Goal: Task Accomplishment & Management: Use online tool/utility

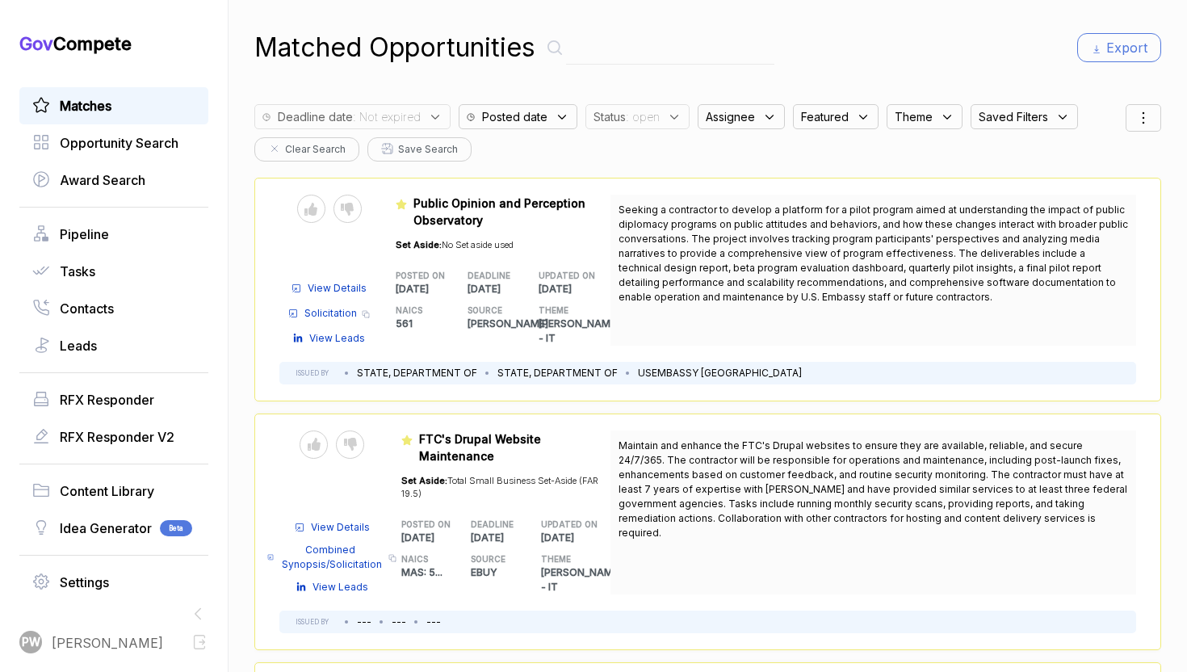
click at [411, 118] on span ": Not expired" at bounding box center [387, 116] width 68 height 17
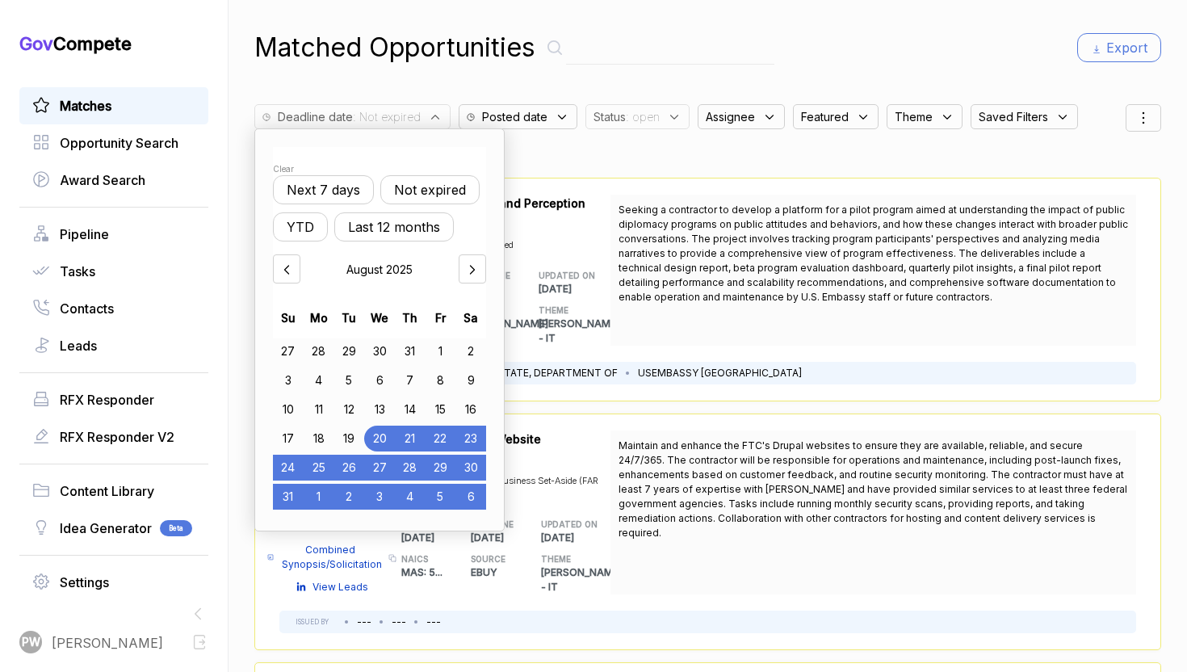
click at [634, 180] on div "Send to Pipeline Reject View Details Solicitation Copy link View Leads Featured…" at bounding box center [707, 290] width 907 height 224
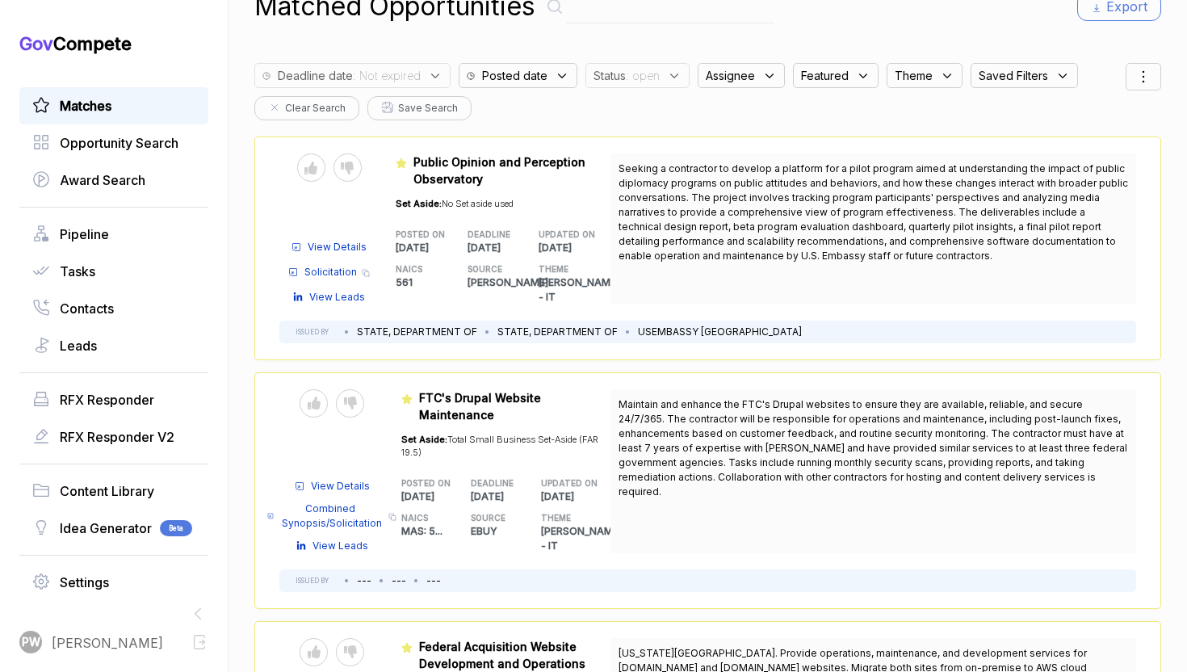
scroll to position [45, 0]
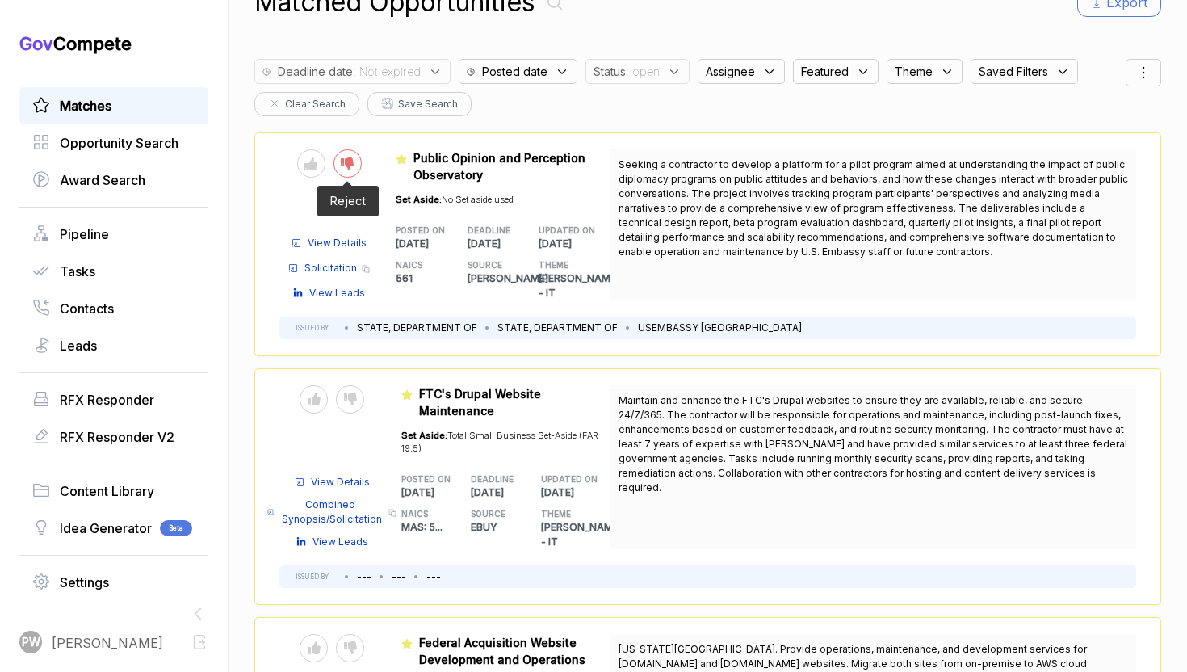
click at [352, 161] on icon at bounding box center [347, 163] width 13 height 13
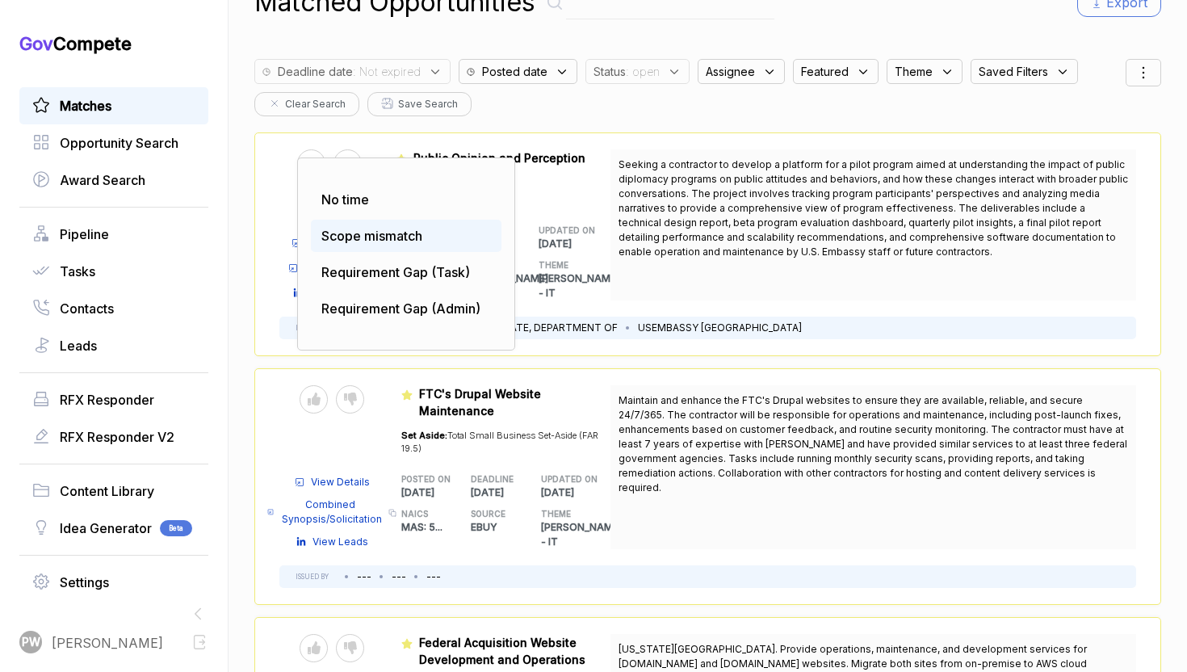
click at [382, 229] on span "Scope mismatch" at bounding box center [371, 236] width 101 height 16
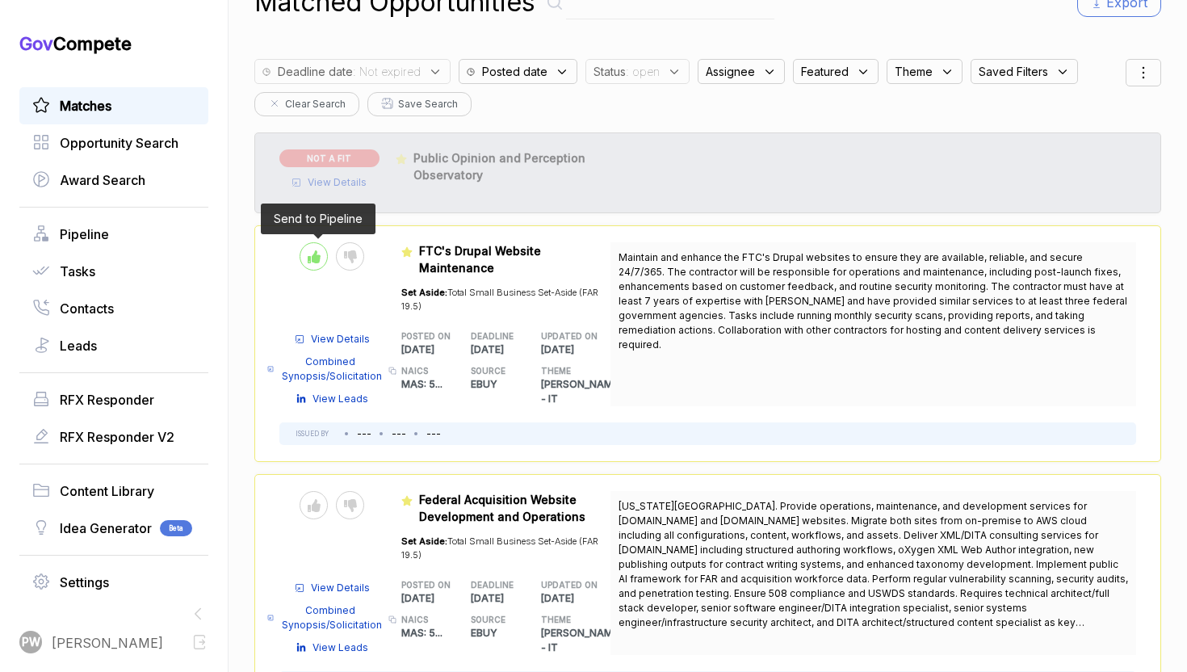
click at [306, 259] on div at bounding box center [314, 256] width 28 height 28
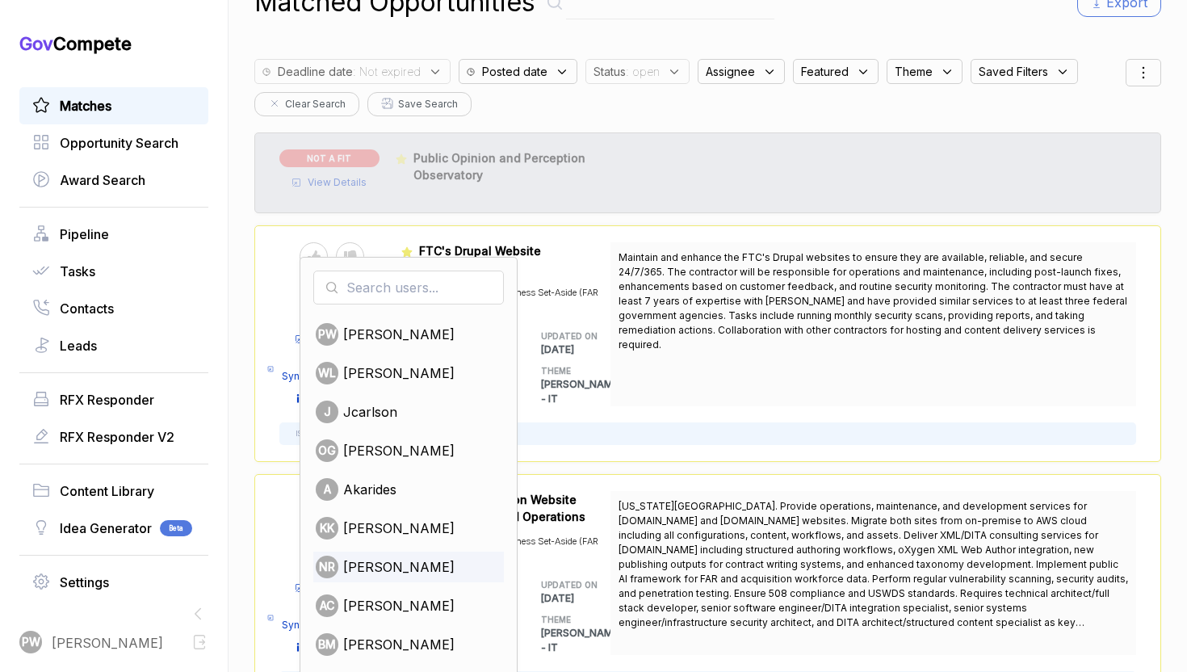
click at [383, 563] on span "[PERSON_NAME]" at bounding box center [398, 566] width 111 height 19
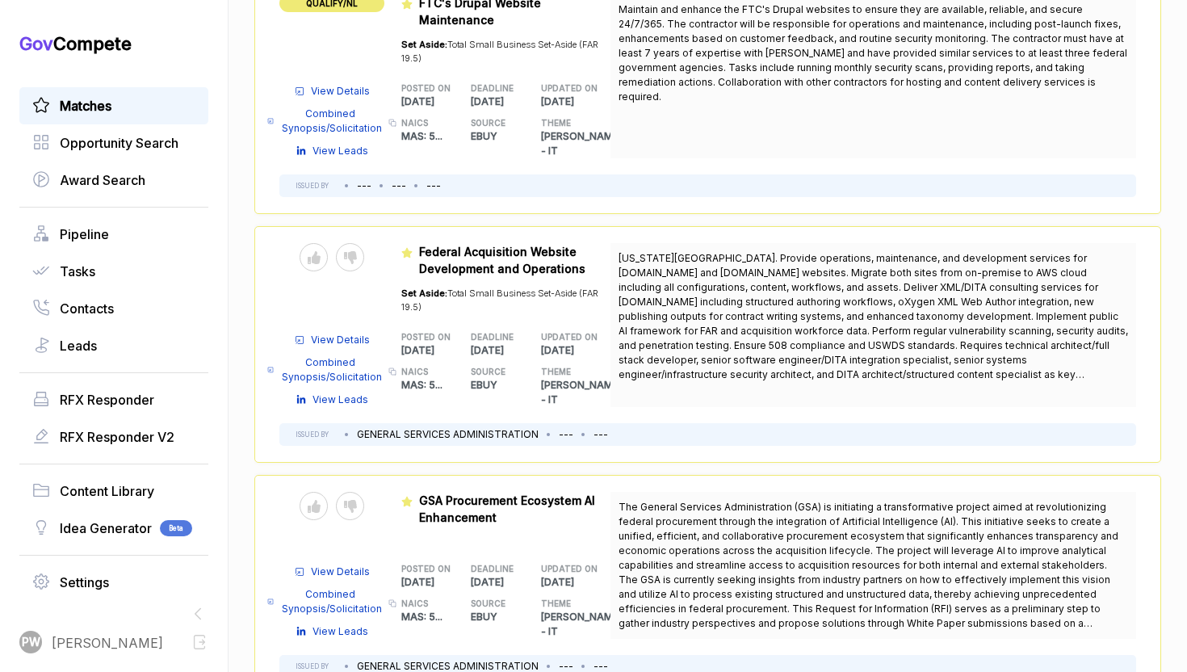
scroll to position [295, 0]
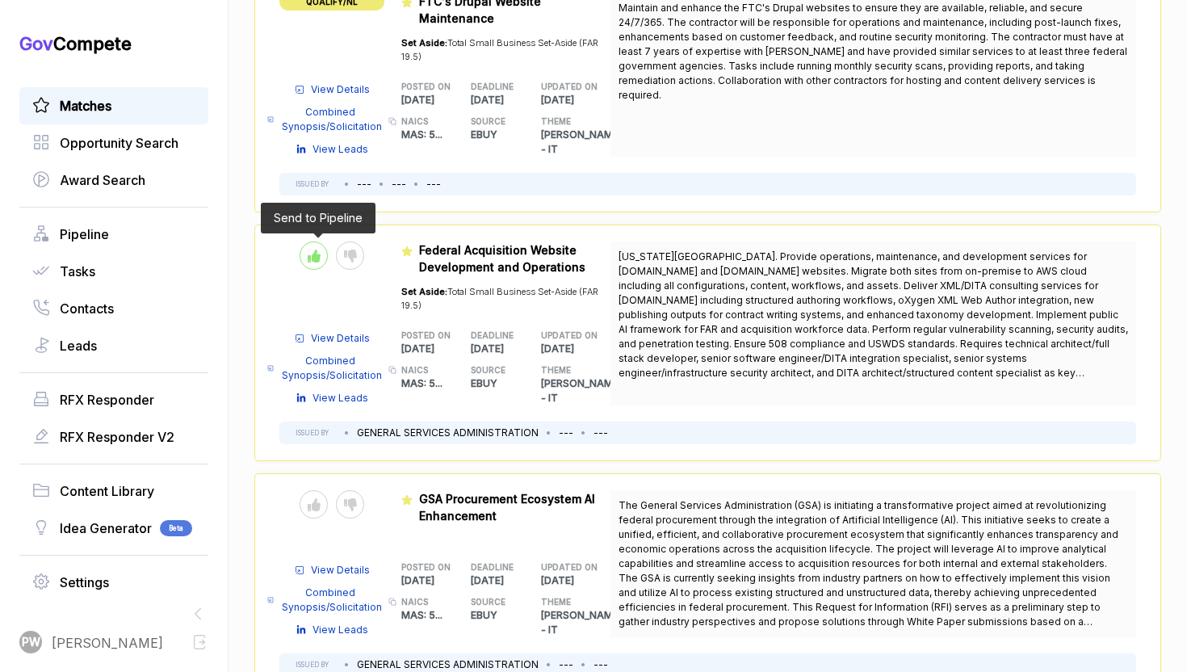
click at [304, 247] on div at bounding box center [314, 255] width 28 height 28
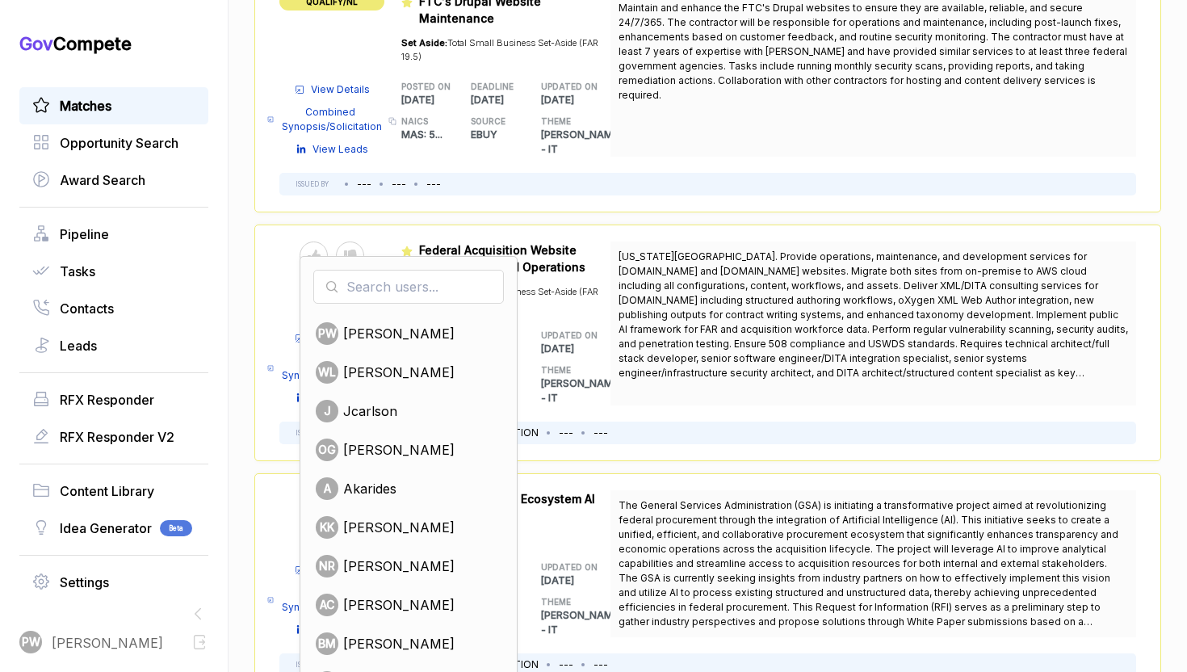
click at [610, 251] on div "[US_STATE][GEOGRAPHIC_DATA]. Provide operations, maintenance, and development s…" at bounding box center [873, 323] width 526 height 164
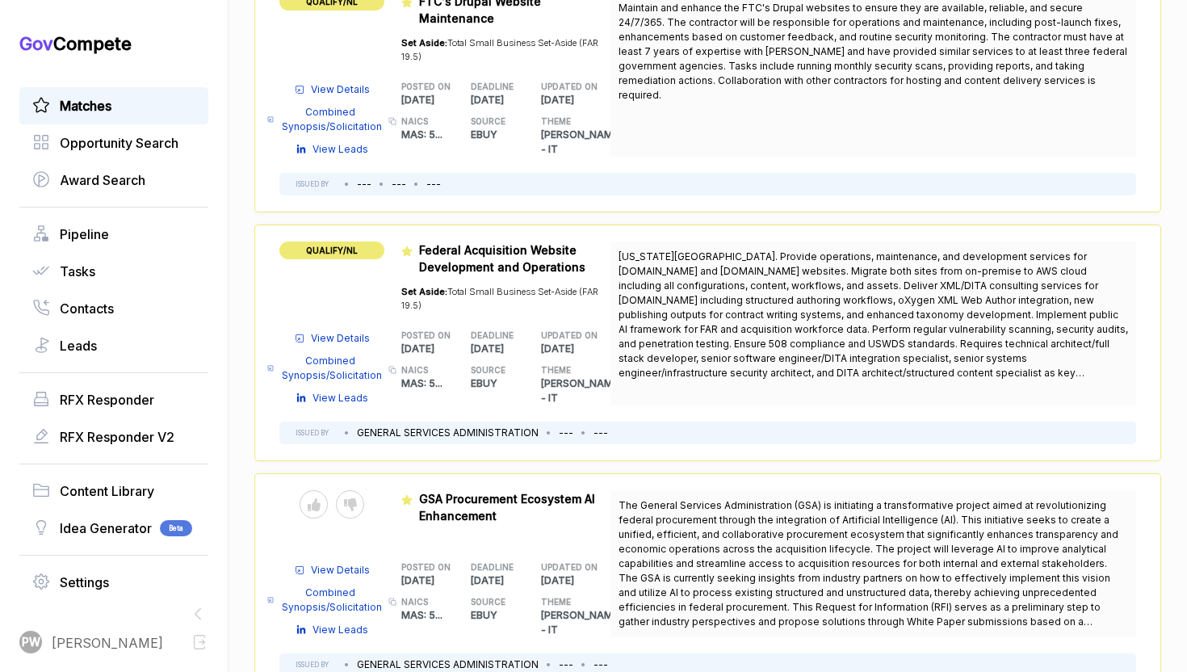
click at [322, 331] on span "View Details" at bounding box center [340, 338] width 59 height 15
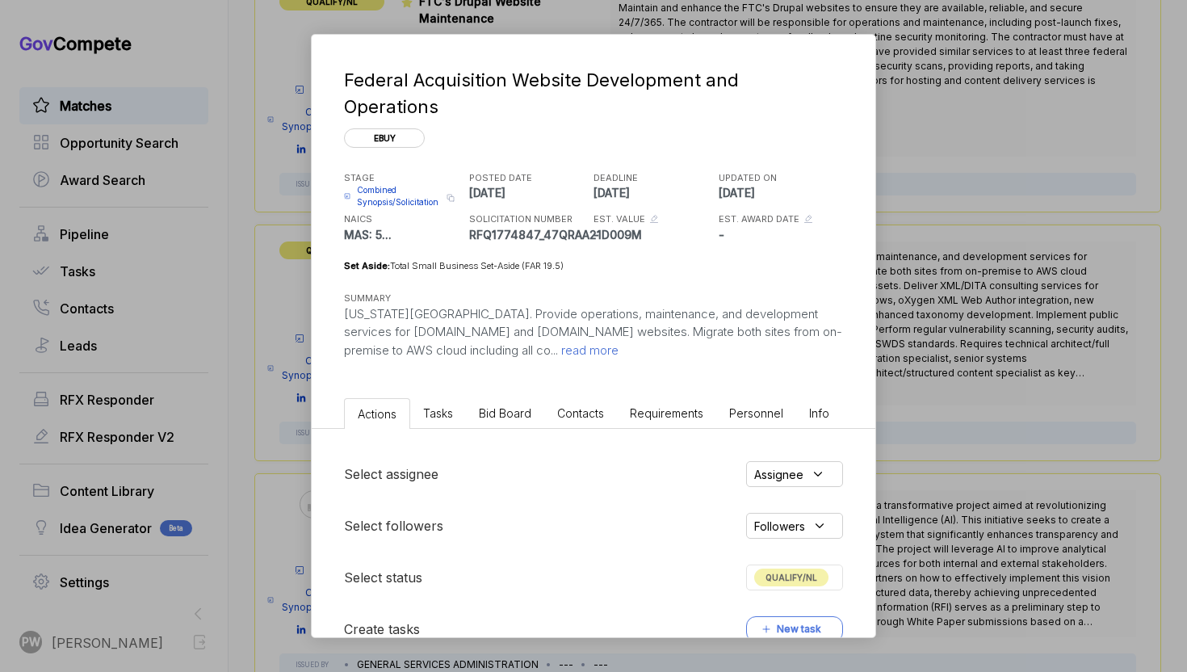
click at [402, 184] on span "Combined Synopsis/Solicitation" at bounding box center [399, 196] width 85 height 24
click at [400, 184] on span "Combined Synopsis/Solicitation" at bounding box center [399, 196] width 85 height 24
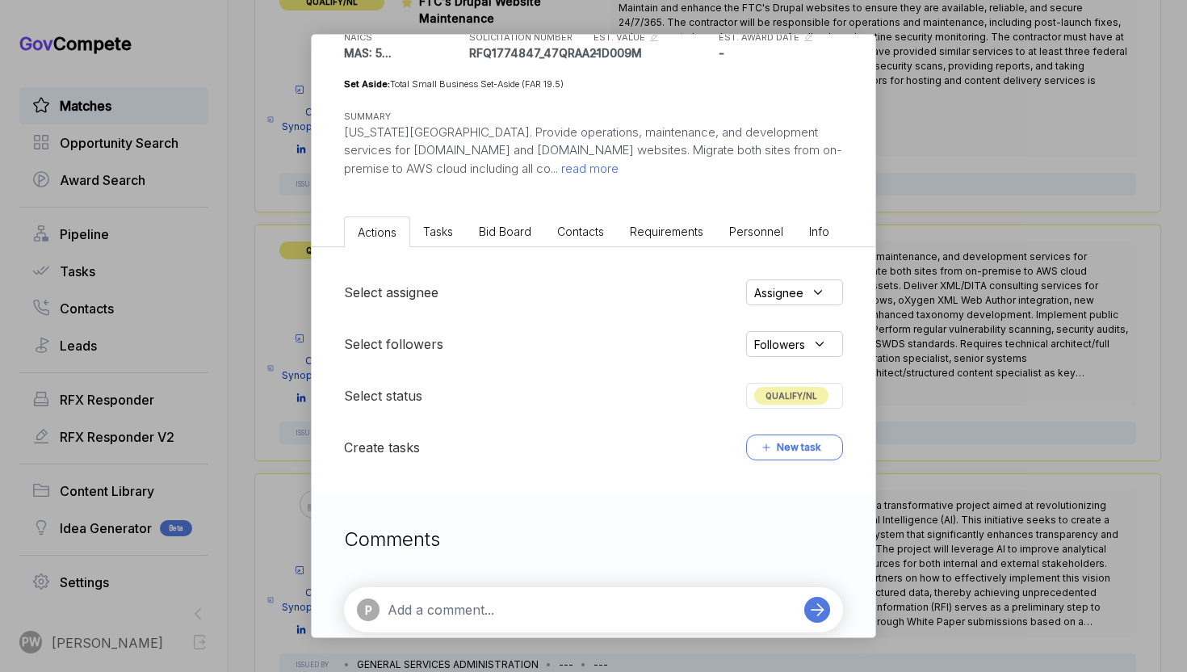
click at [614, 600] on textarea at bounding box center [592, 609] width 408 height 19
type textarea "Likely wired, not enough time to compile a response"
click at [829, 587] on div "P Likely wired, not enough time to compile a response Likely wired, not enough …" at bounding box center [593, 609] width 499 height 45
click at [815, 604] on icon at bounding box center [817, 609] width 12 height 11
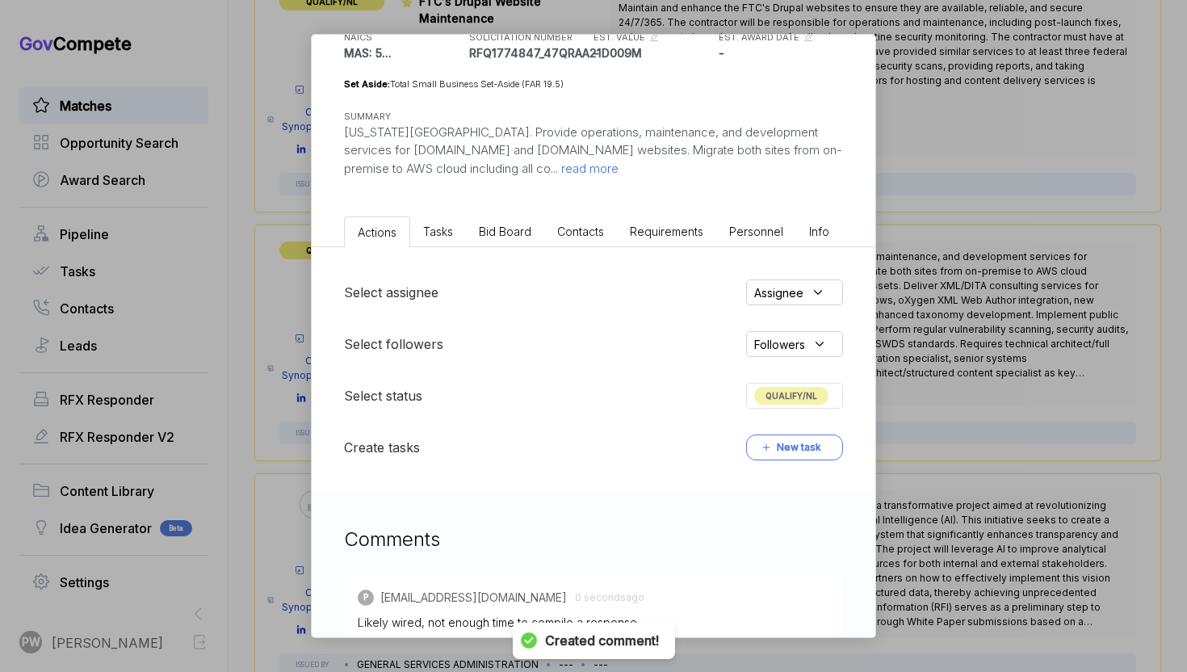
click at [819, 383] on div "QUALIFY/NL" at bounding box center [794, 396] width 97 height 26
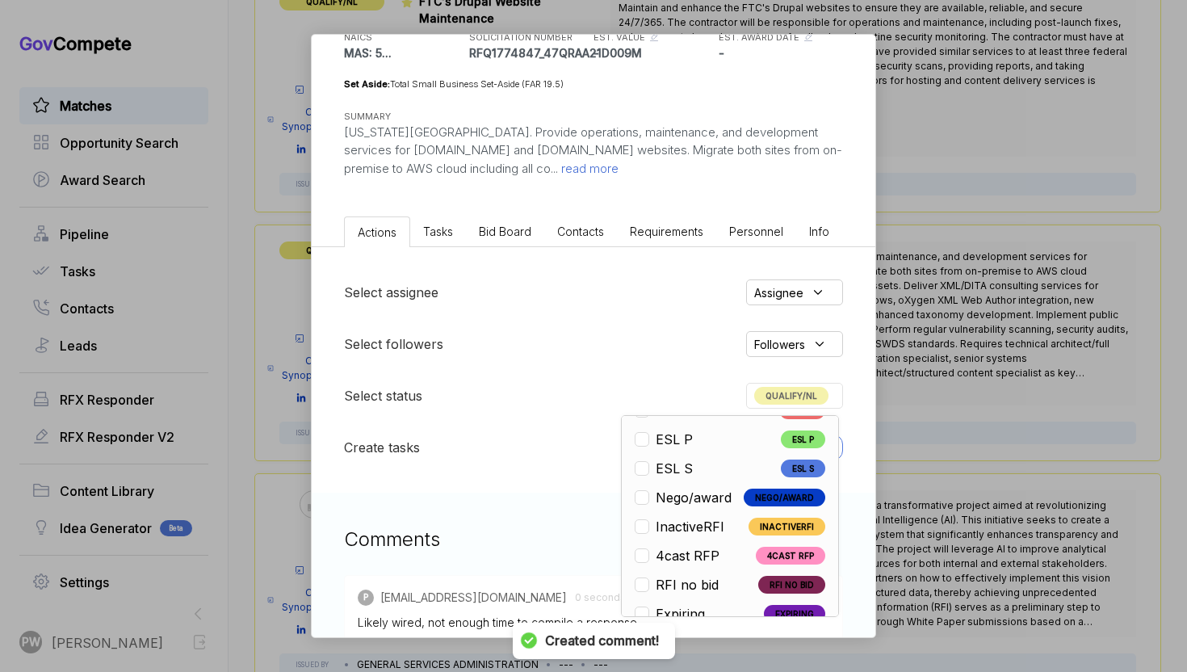
scroll to position [378, 0]
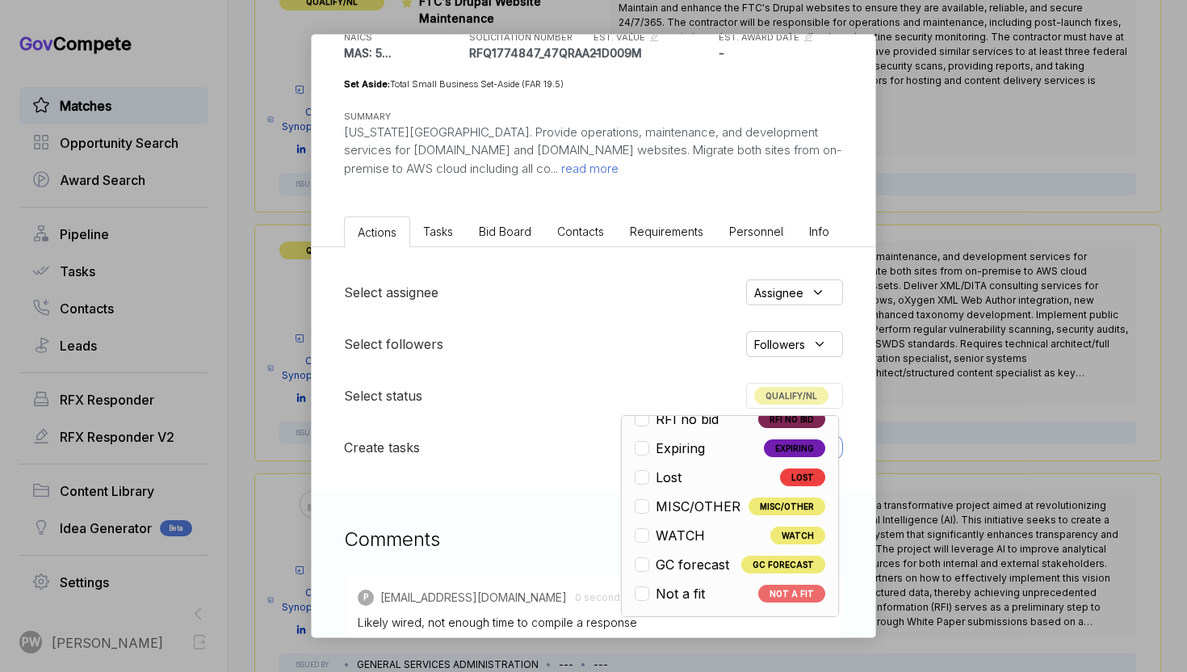
click at [690, 584] on span "Not a fit" at bounding box center [680, 593] width 49 height 19
checkbox input "false"
checkbox input "true"
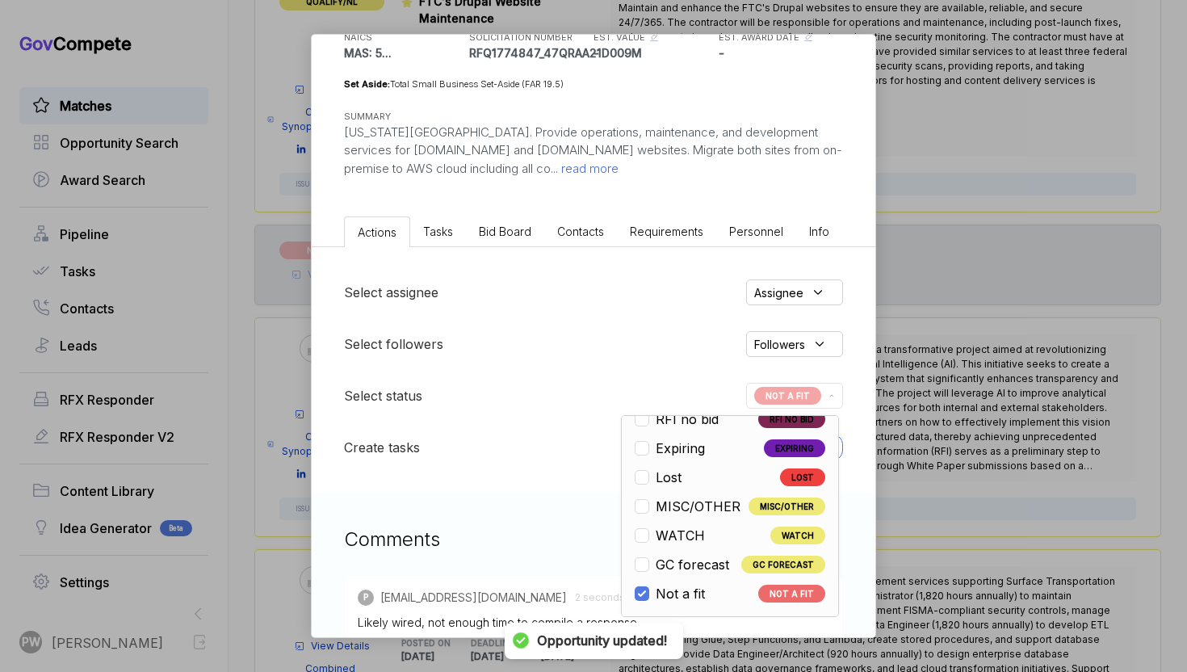
click at [992, 413] on div "Federal Acquisition Website Development and Operations ebuy STAGE Combined Syno…" at bounding box center [593, 336] width 1187 height 672
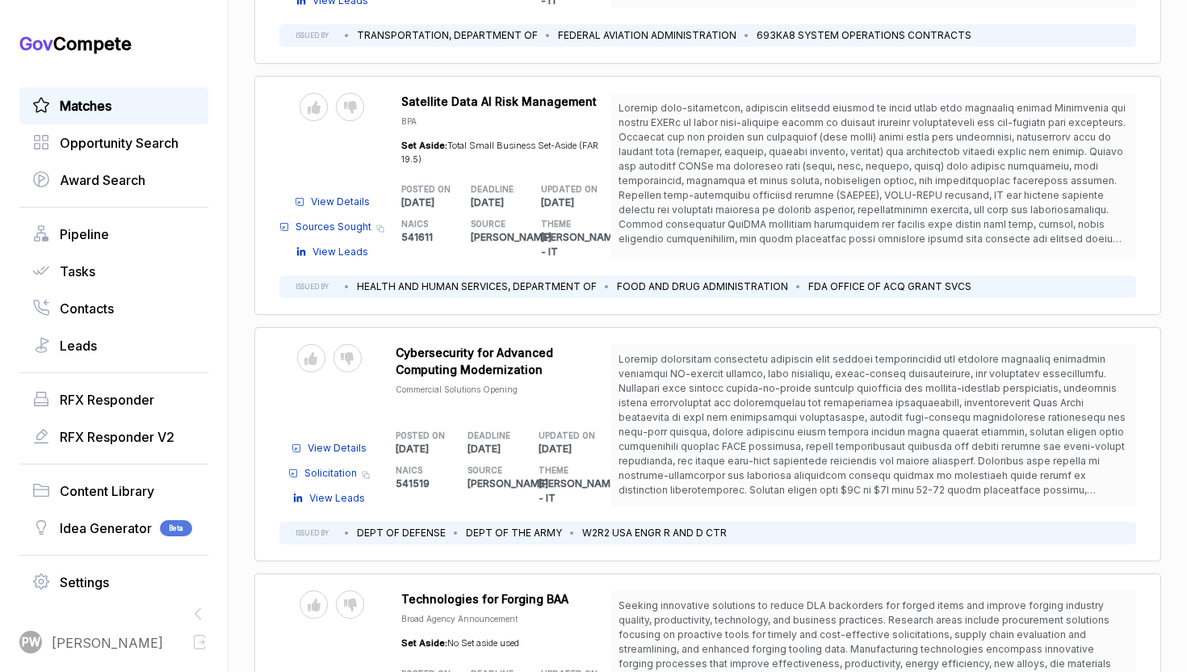
scroll to position [4451, 0]
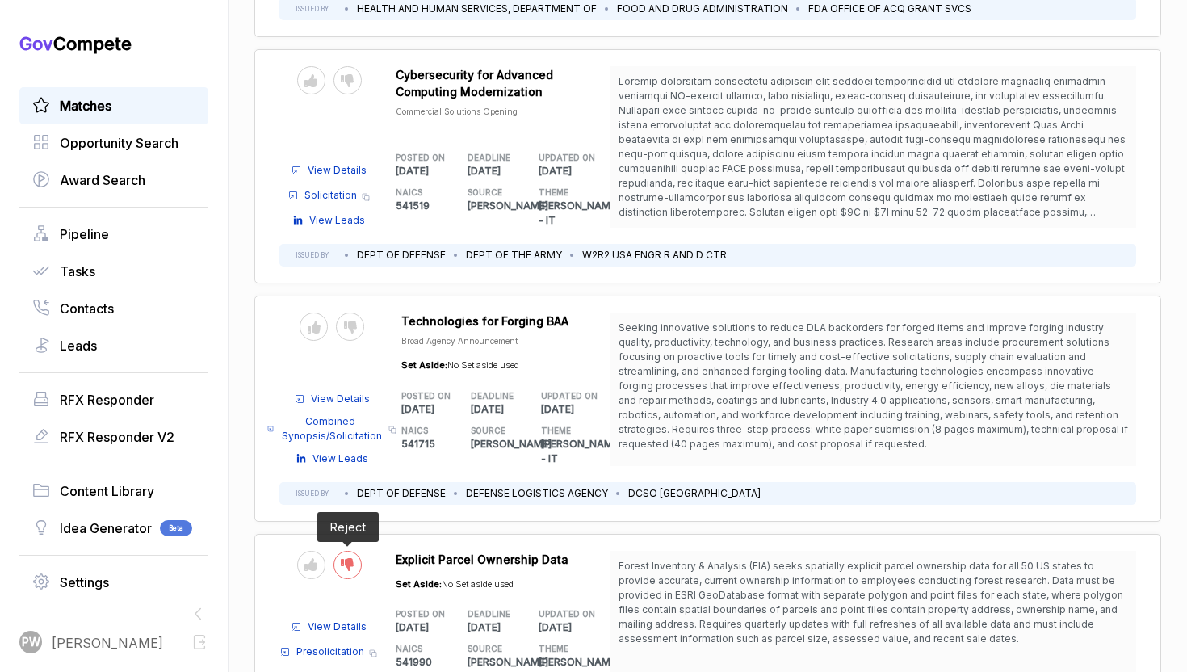
click at [343, 558] on icon at bounding box center [347, 564] width 13 height 13
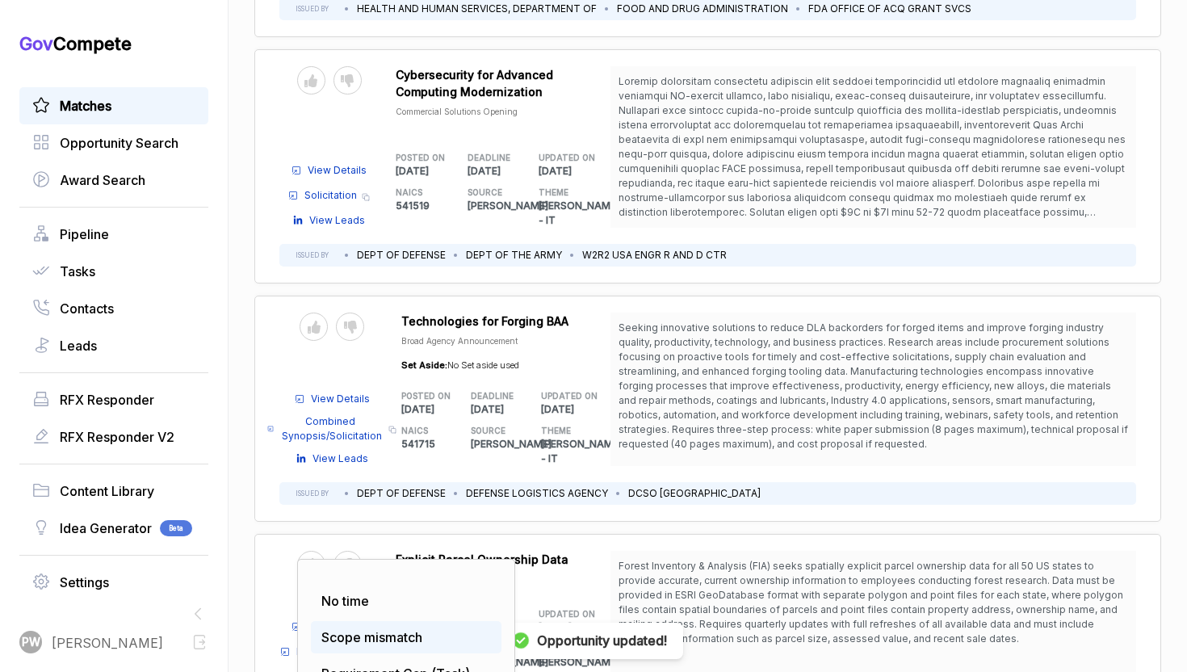
click at [347, 629] on span "Scope mismatch" at bounding box center [371, 637] width 101 height 16
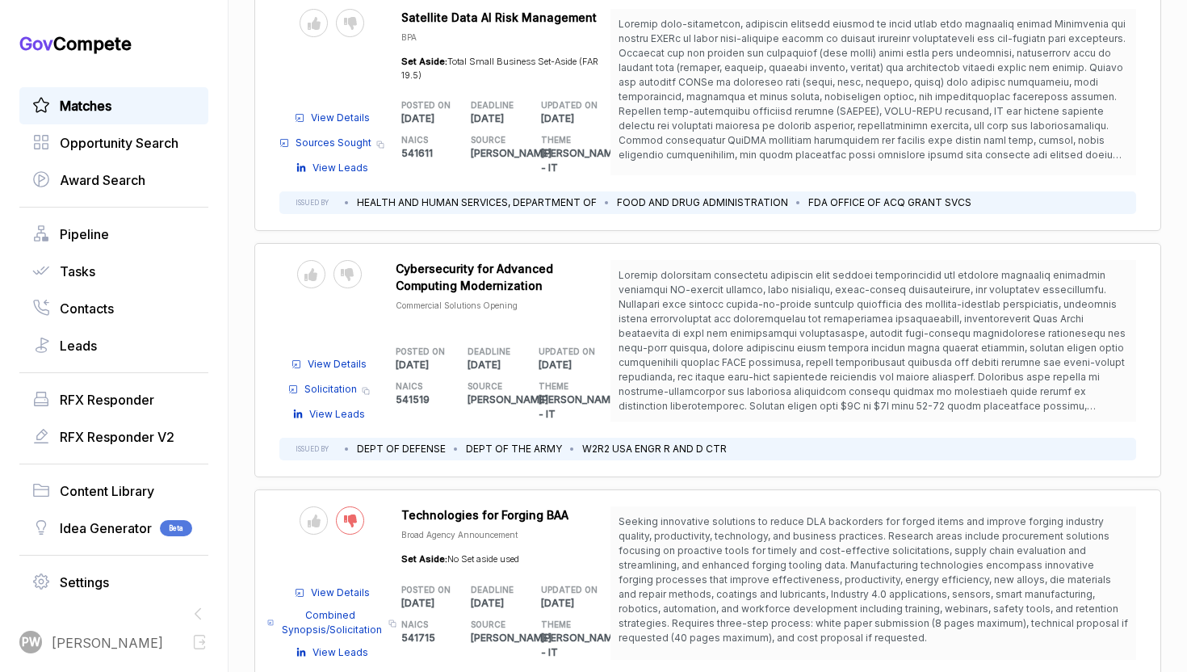
scroll to position [4340, 0]
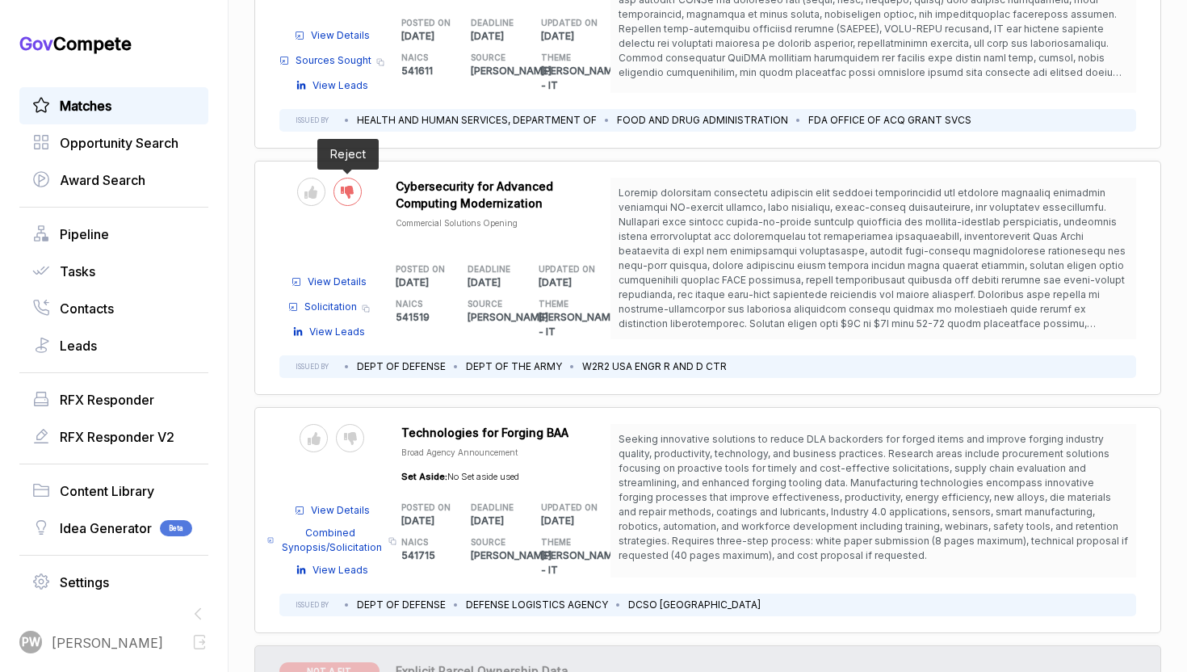
click at [349, 186] on icon at bounding box center [347, 192] width 13 height 13
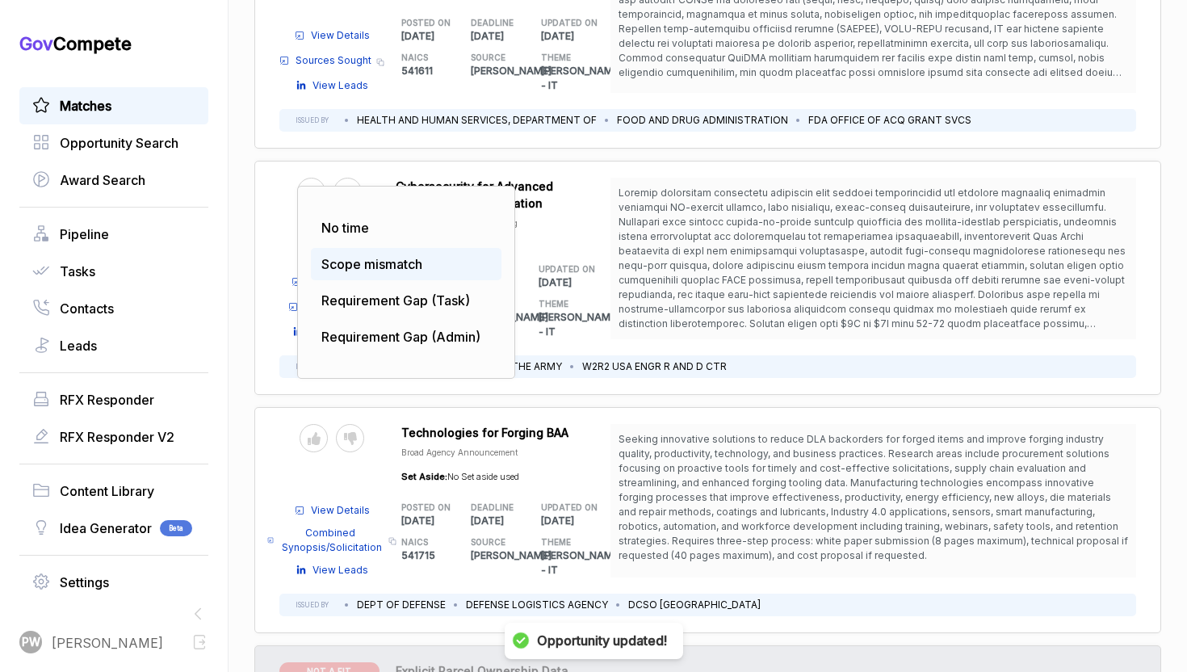
click at [366, 256] on span "Scope mismatch" at bounding box center [371, 264] width 101 height 16
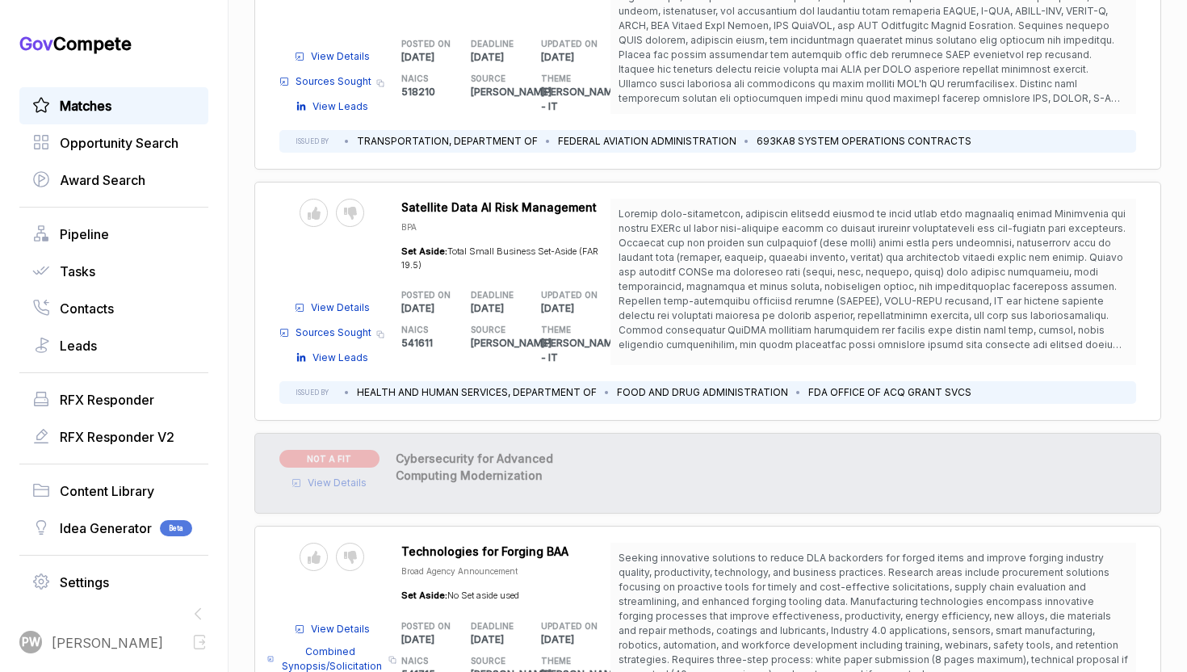
scroll to position [4057, 0]
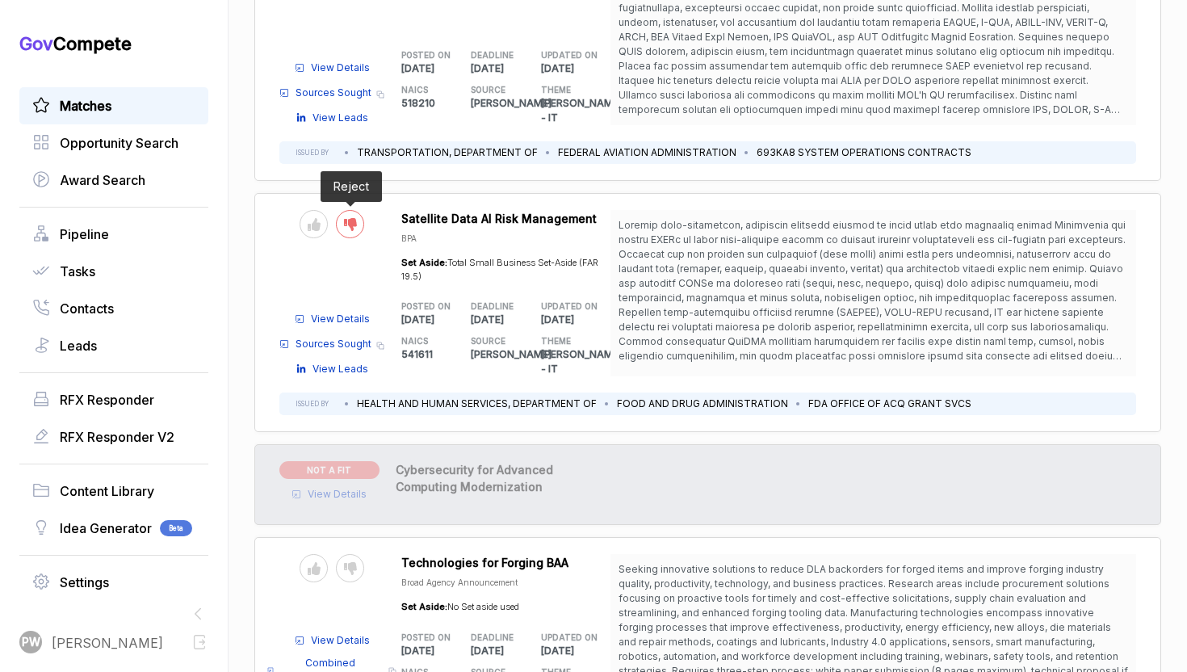
click at [337, 210] on div at bounding box center [350, 224] width 28 height 28
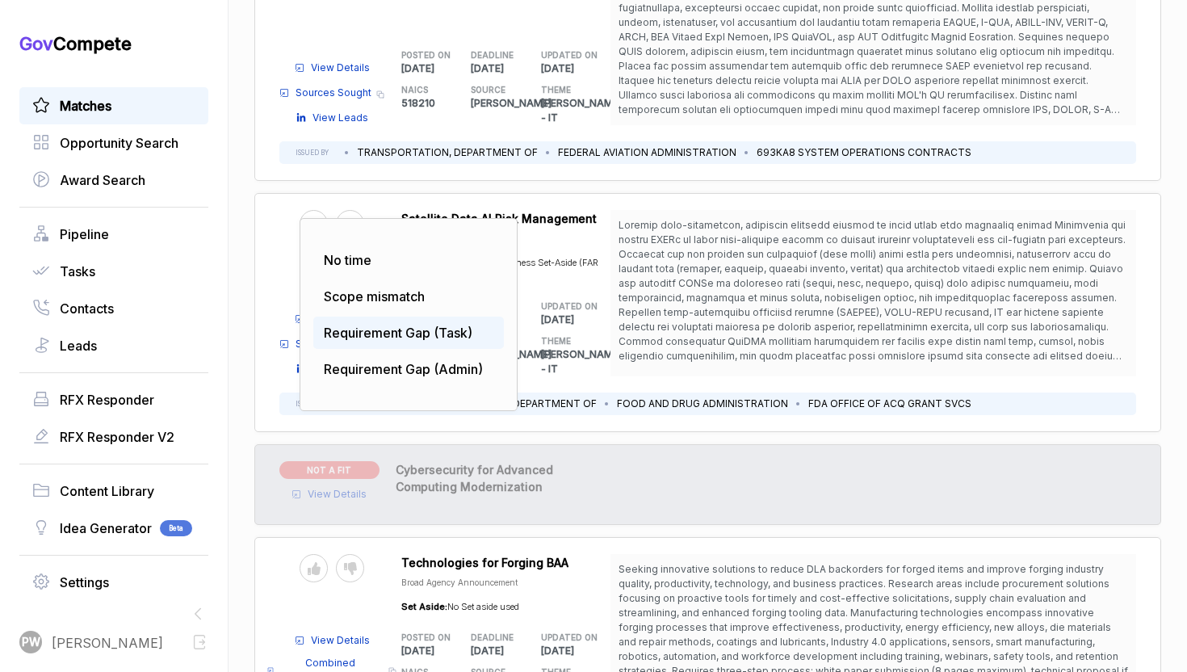
click at [357, 316] on div "Requirement Gap (Task)" at bounding box center [408, 332] width 191 height 32
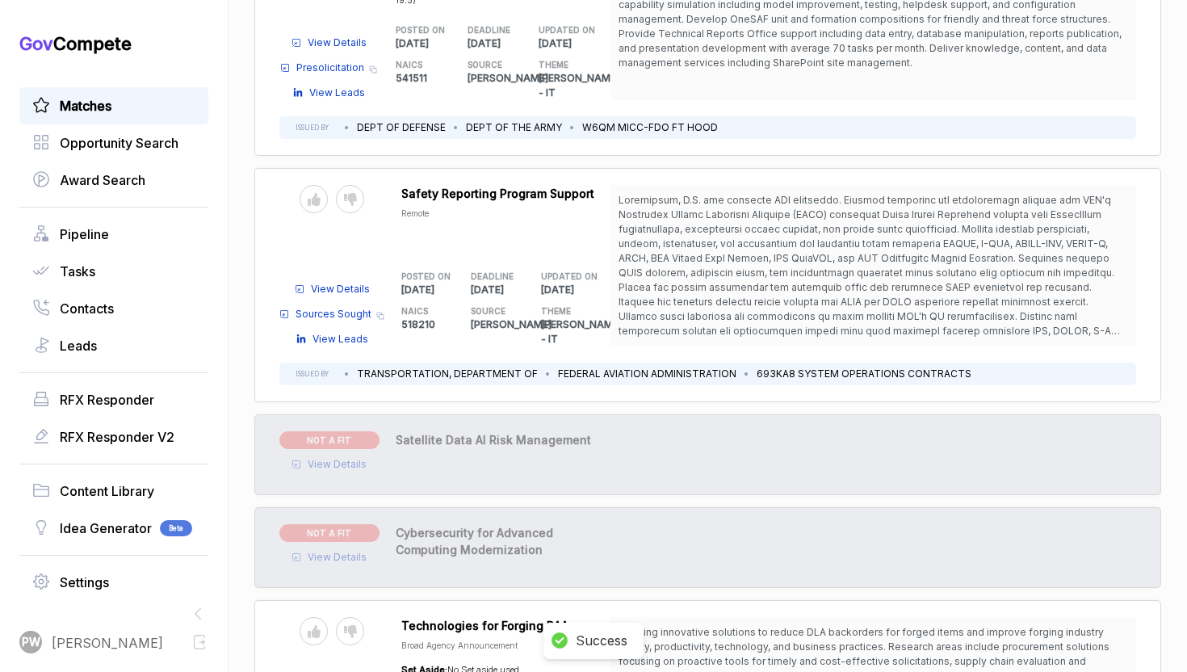
scroll to position [3782, 0]
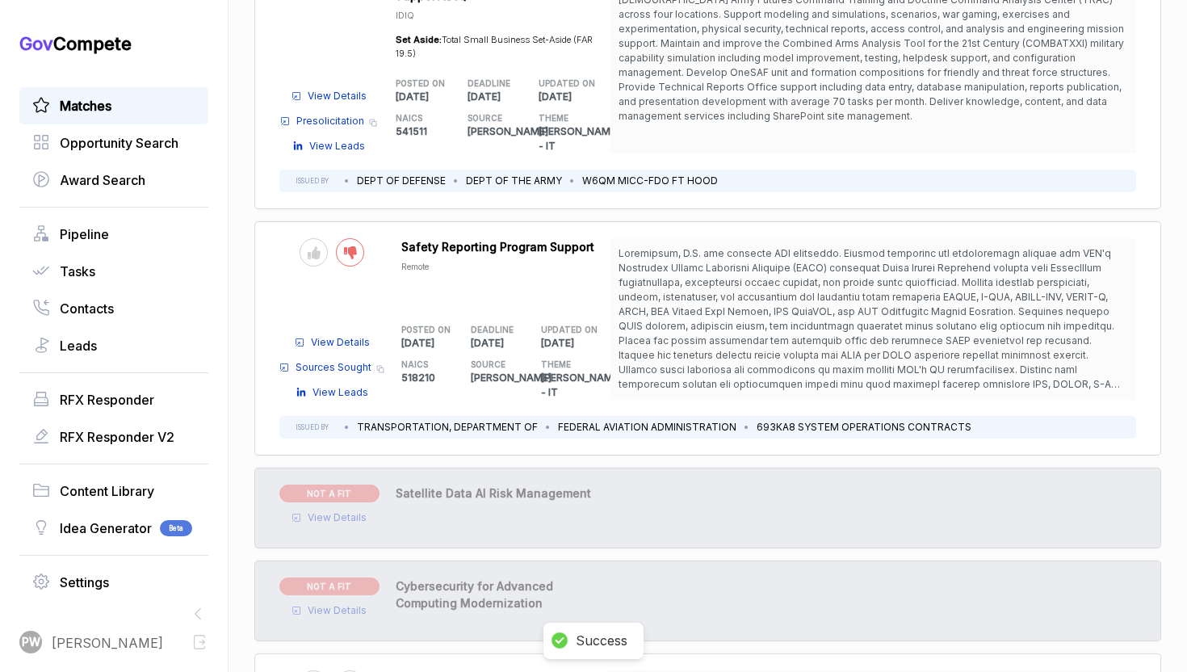
click at [350, 246] on icon at bounding box center [350, 252] width 13 height 13
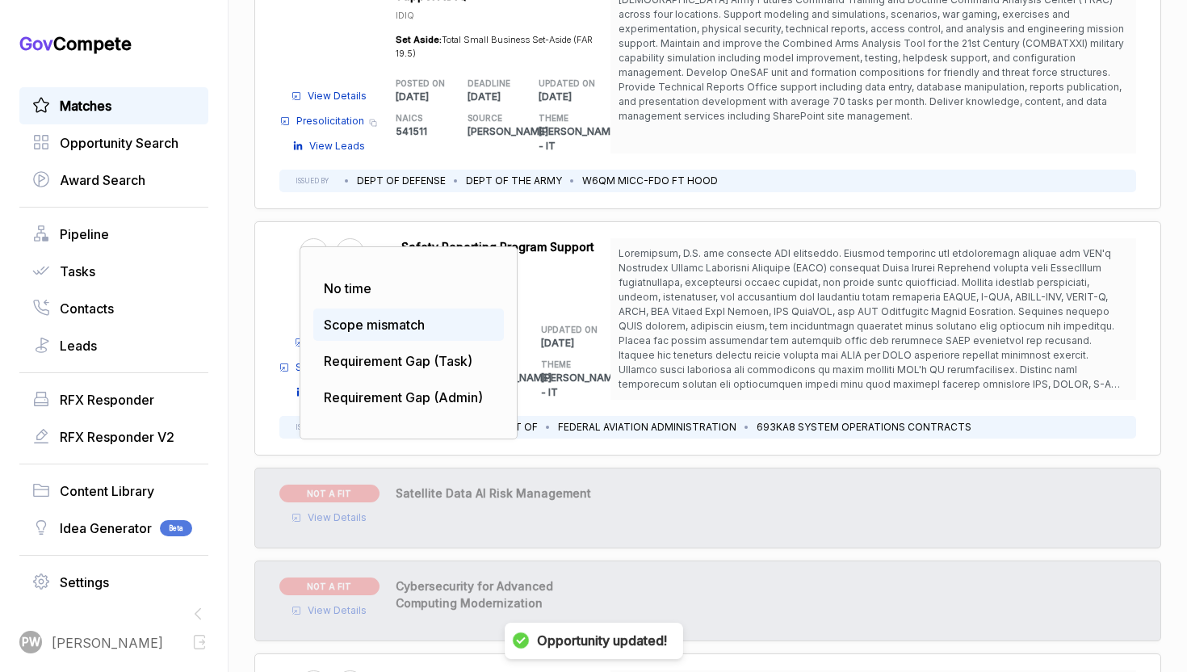
click at [375, 308] on div "Scope mismatch" at bounding box center [408, 324] width 191 height 32
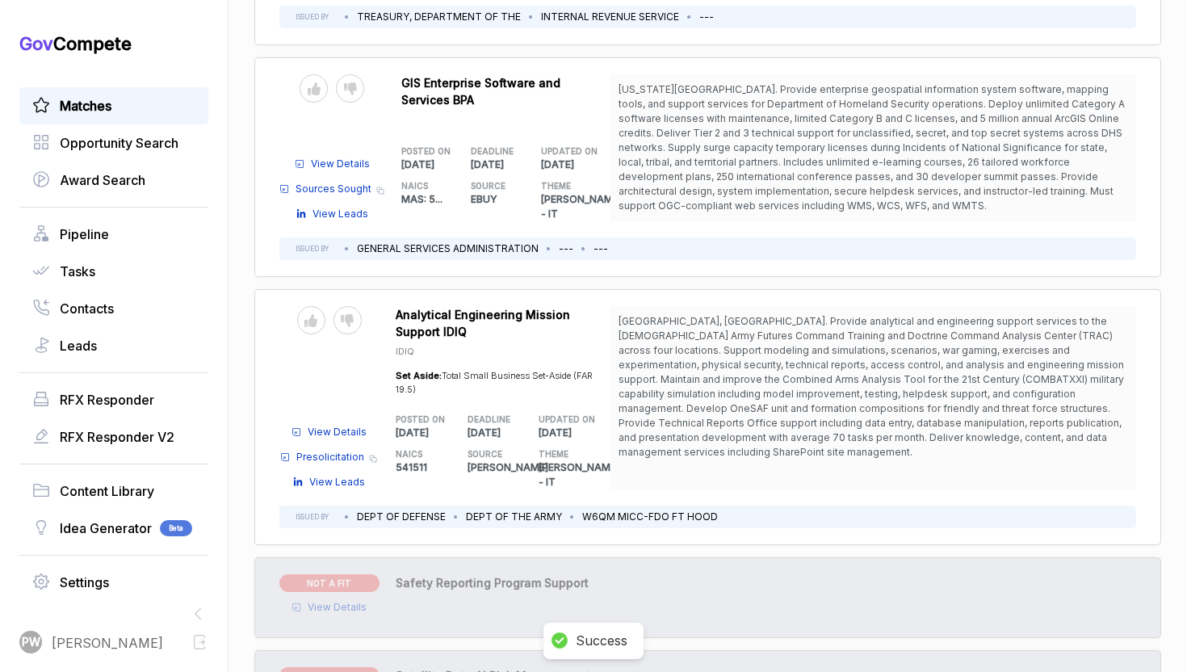
scroll to position [3441, 0]
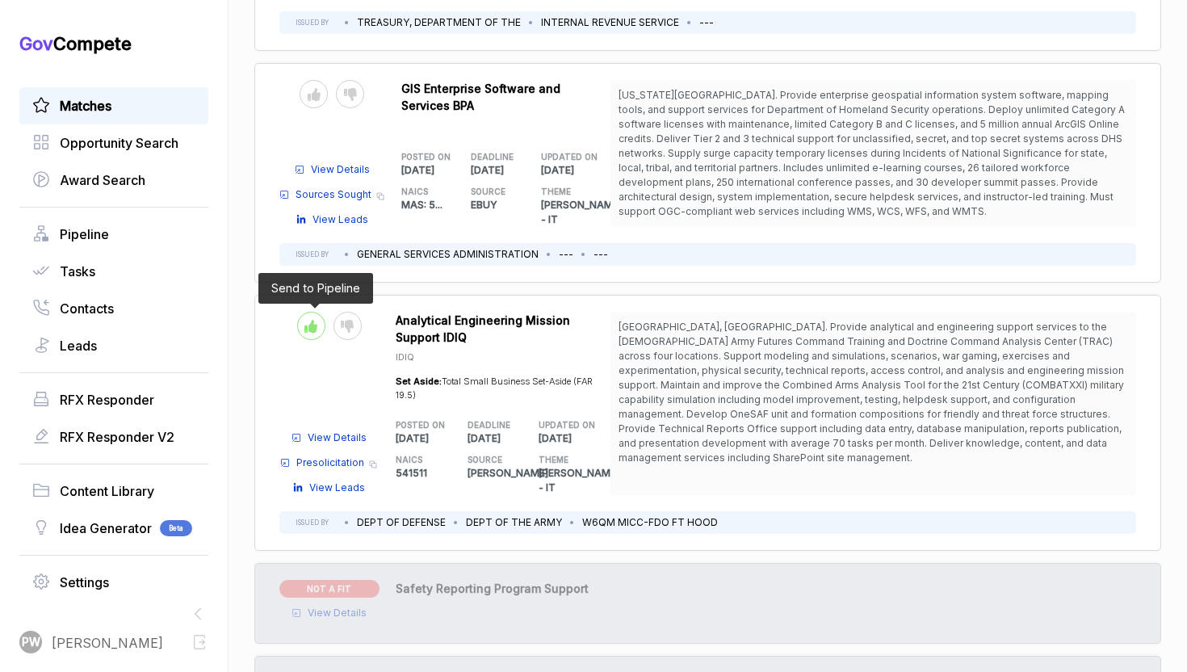
click at [314, 312] on div at bounding box center [311, 326] width 28 height 28
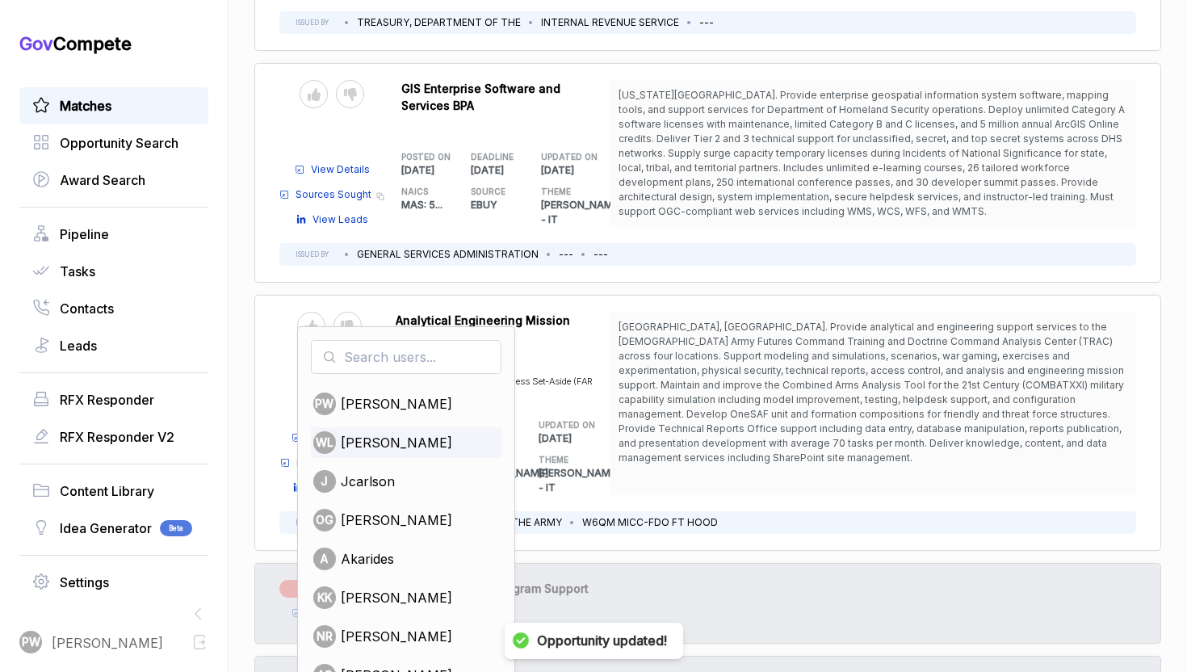
click at [350, 433] on span "[PERSON_NAME]" at bounding box center [396, 442] width 111 height 19
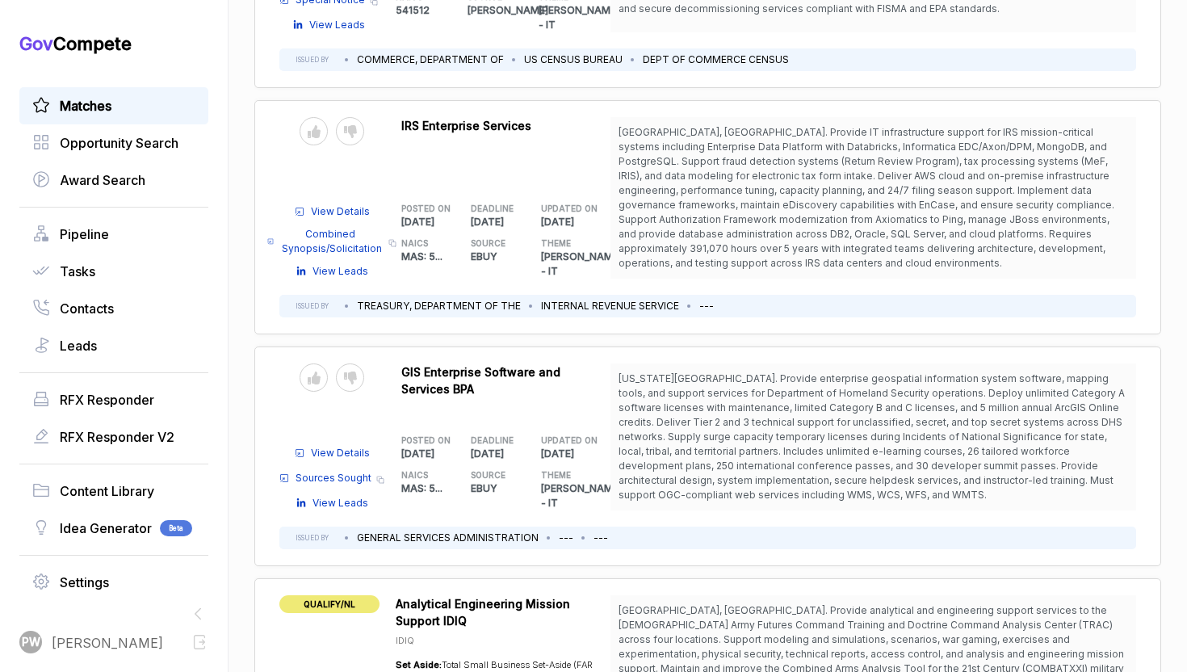
scroll to position [3152, 0]
